Goal: Task Accomplishment & Management: Use online tool/utility

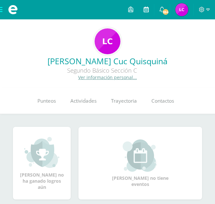
click at [150, 9] on link at bounding box center [146, 9] width 15 height 19
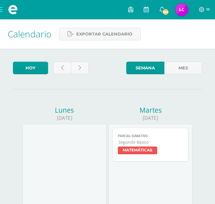
click at [1, 9] on span at bounding box center [13, 9] width 26 height 19
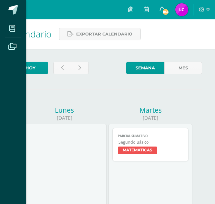
click at [129, 10] on div "Mis cursos Archivos Cerrar panel CIENCIAS NATURALES Segundo Básico "Sección C" …" at bounding box center [107, 102] width 215 height 204
click at [129, 10] on icon at bounding box center [130, 9] width 5 height 6
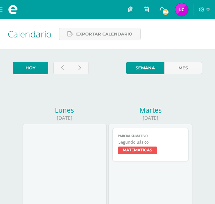
click at [129, 10] on icon at bounding box center [130, 9] width 5 height 6
click at [161, 8] on icon at bounding box center [162, 9] width 5 height 6
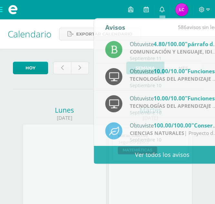
click at [181, 13] on img at bounding box center [181, 9] width 13 height 13
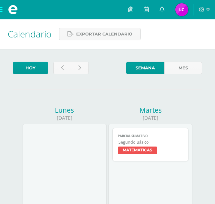
click at [181, 13] on img at bounding box center [181, 9] width 13 height 13
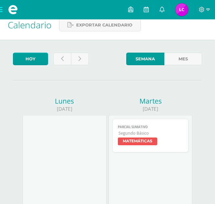
scroll to position [11, 0]
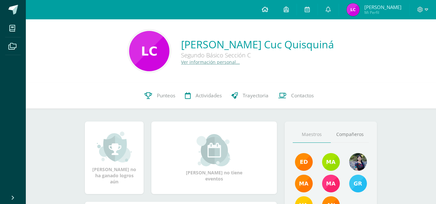
click at [215, 6] on icon at bounding box center [265, 9] width 6 height 6
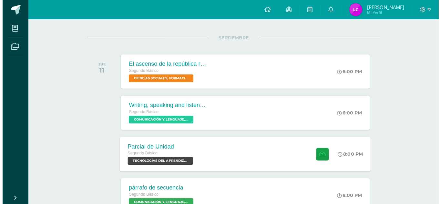
scroll to position [73, 0]
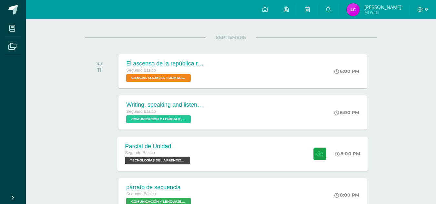
click at [148, 148] on div "Parcial de Unidad" at bounding box center [158, 146] width 67 height 7
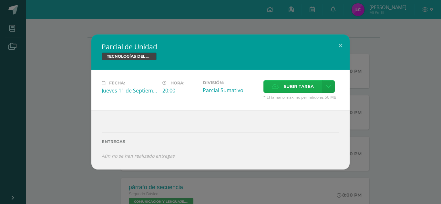
click at [302, 87] on span "Subir tarea" at bounding box center [299, 87] width 30 height 12
click at [0, 0] on input "Subir tarea" at bounding box center [0, 0] width 0 height 0
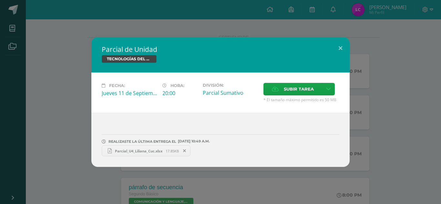
click at [122, 154] on link "Parcial_U4_Liliana_Cuc.xlsx 17.85KB" at bounding box center [146, 151] width 89 height 11
